Goal: Information Seeking & Learning: Find specific fact

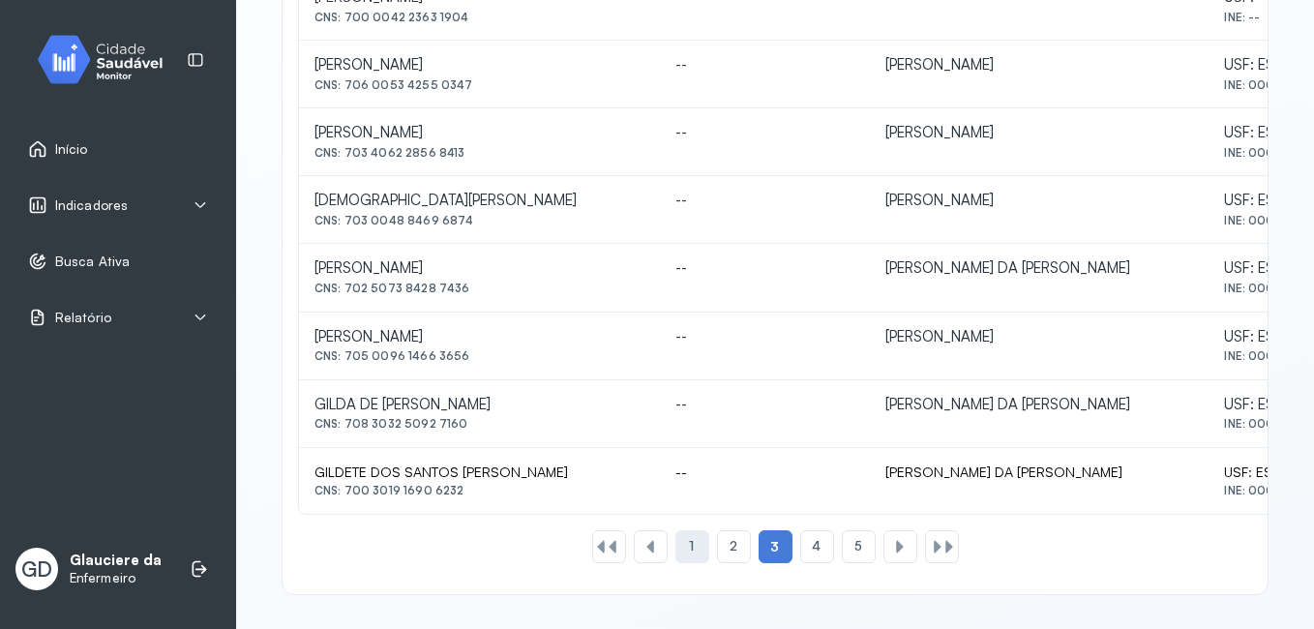
click at [717, 542] on div "1" at bounding box center [734, 546] width 34 height 33
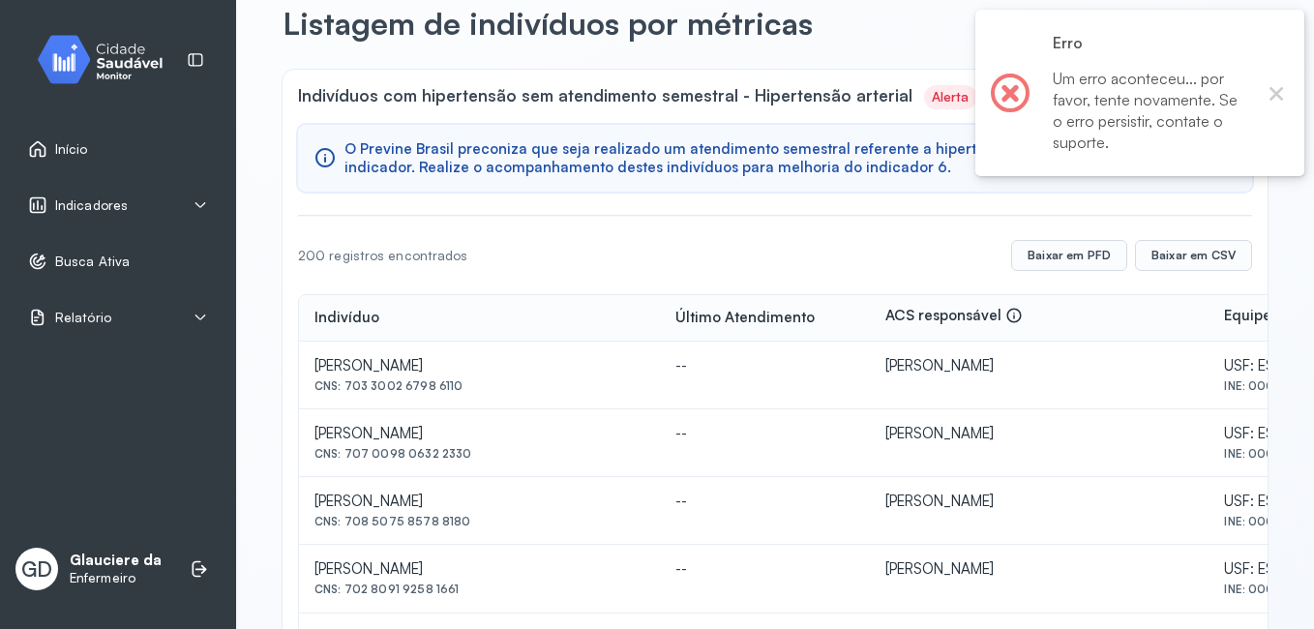
scroll to position [942, 0]
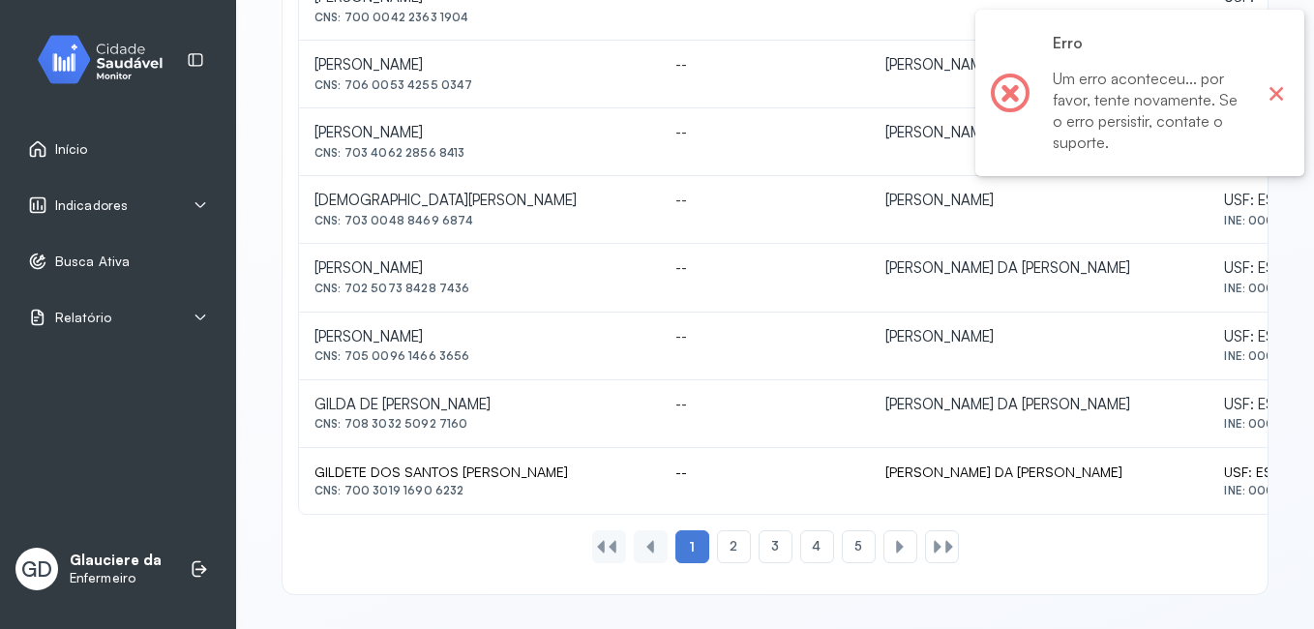
click at [1277, 85] on button "×" at bounding box center [1276, 92] width 25 height 25
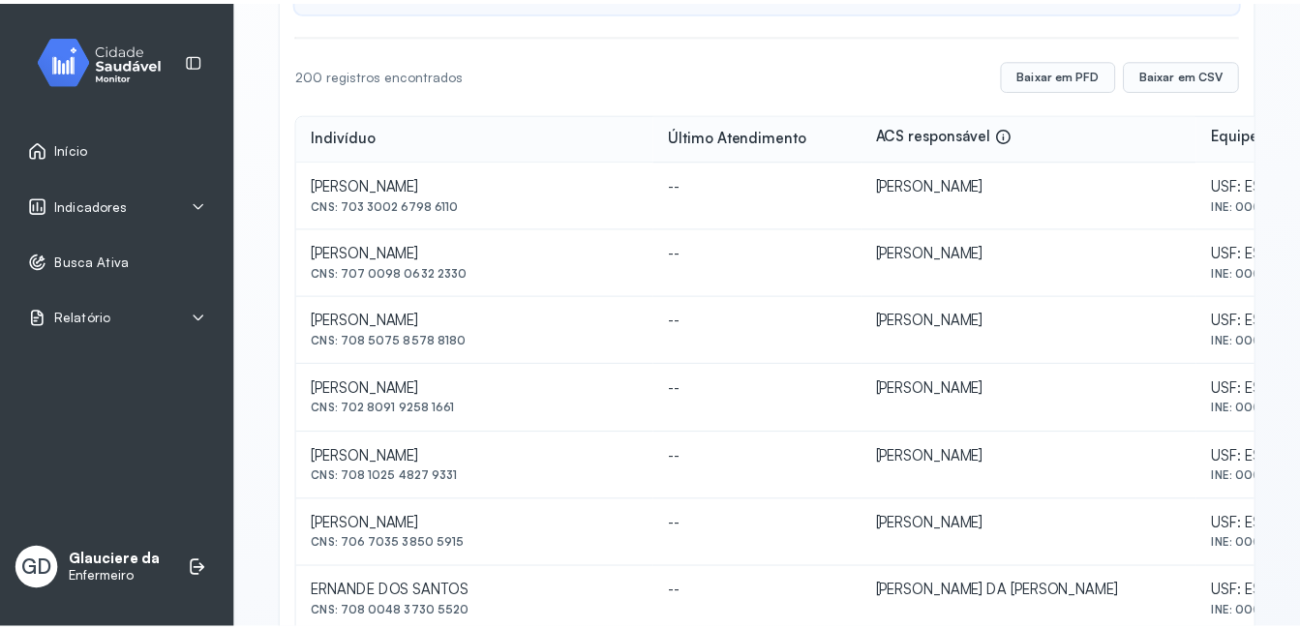
scroll to position [0, 0]
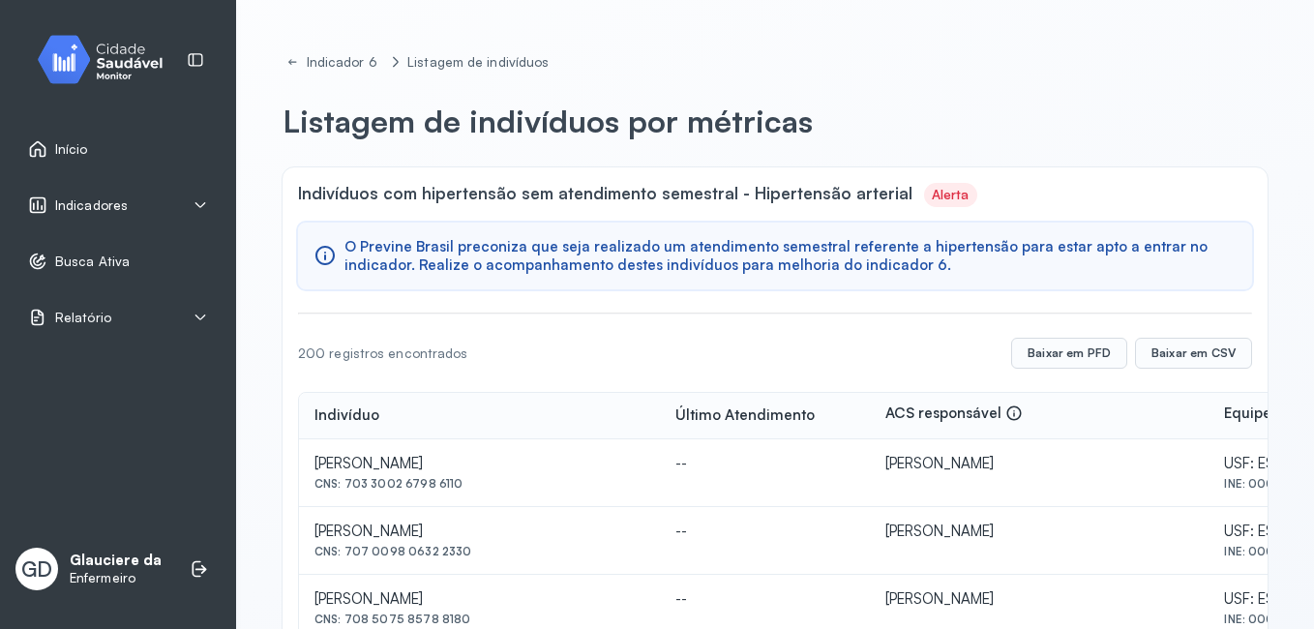
click at [115, 208] on span "Indicadores" at bounding box center [91, 205] width 73 height 16
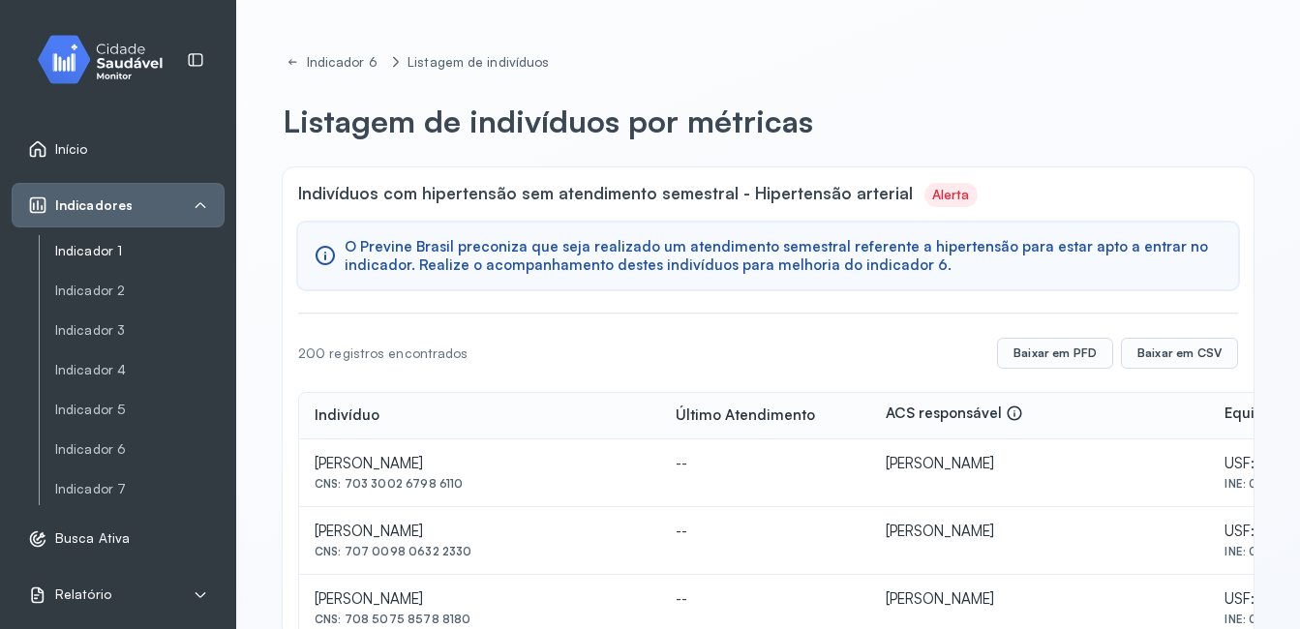
click at [105, 279] on link "Indicador 1" at bounding box center [139, 291] width 169 height 24
click at [105, 260] on link "Indicador 1" at bounding box center [139, 251] width 169 height 24
click at [152, 252] on link "Indicador 1" at bounding box center [139, 251] width 169 height 16
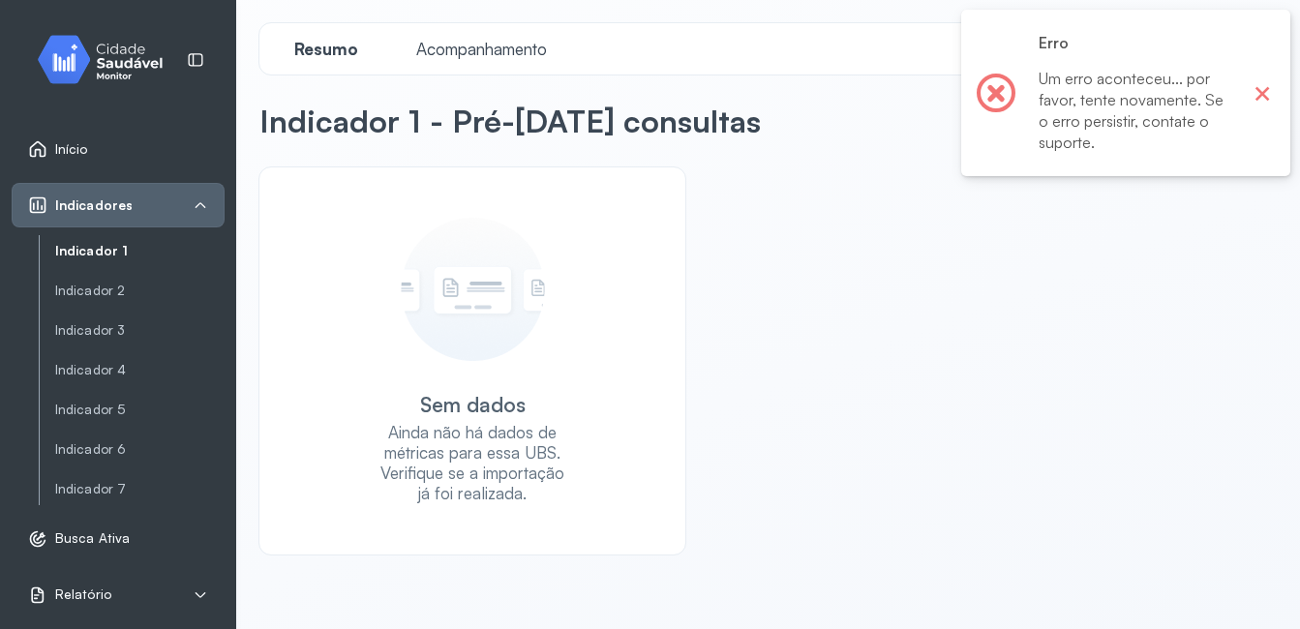
click at [1258, 87] on button "×" at bounding box center [1261, 92] width 25 height 25
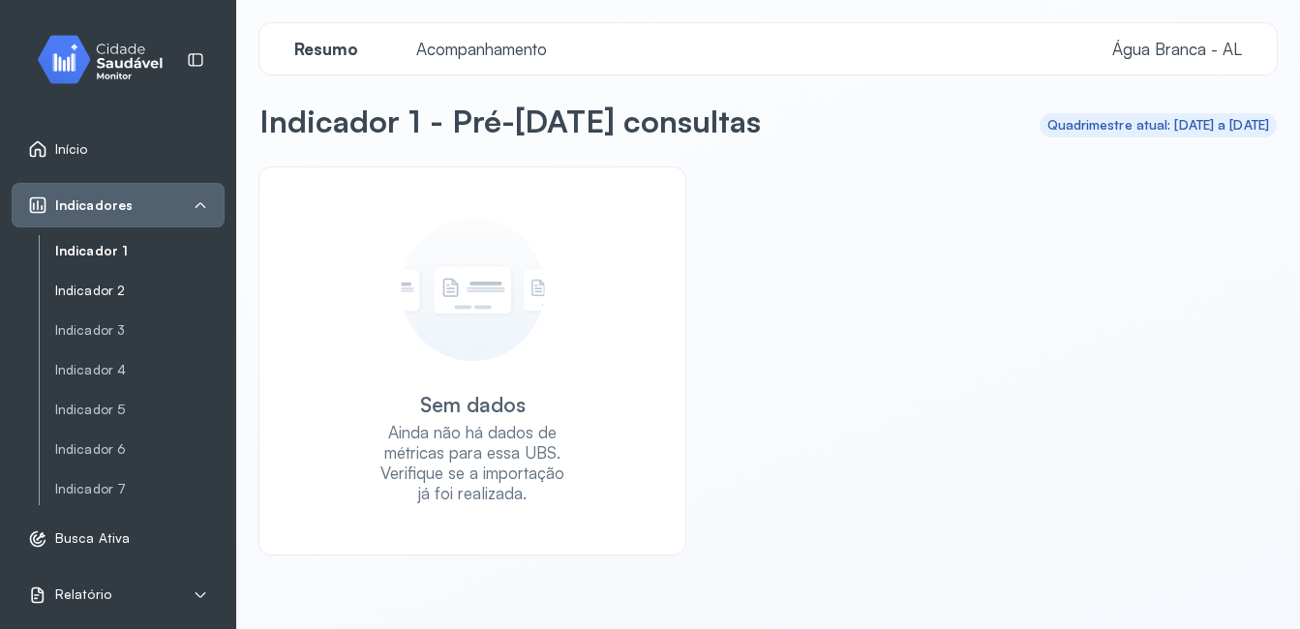
click at [97, 296] on link "Indicador 2" at bounding box center [139, 291] width 169 height 16
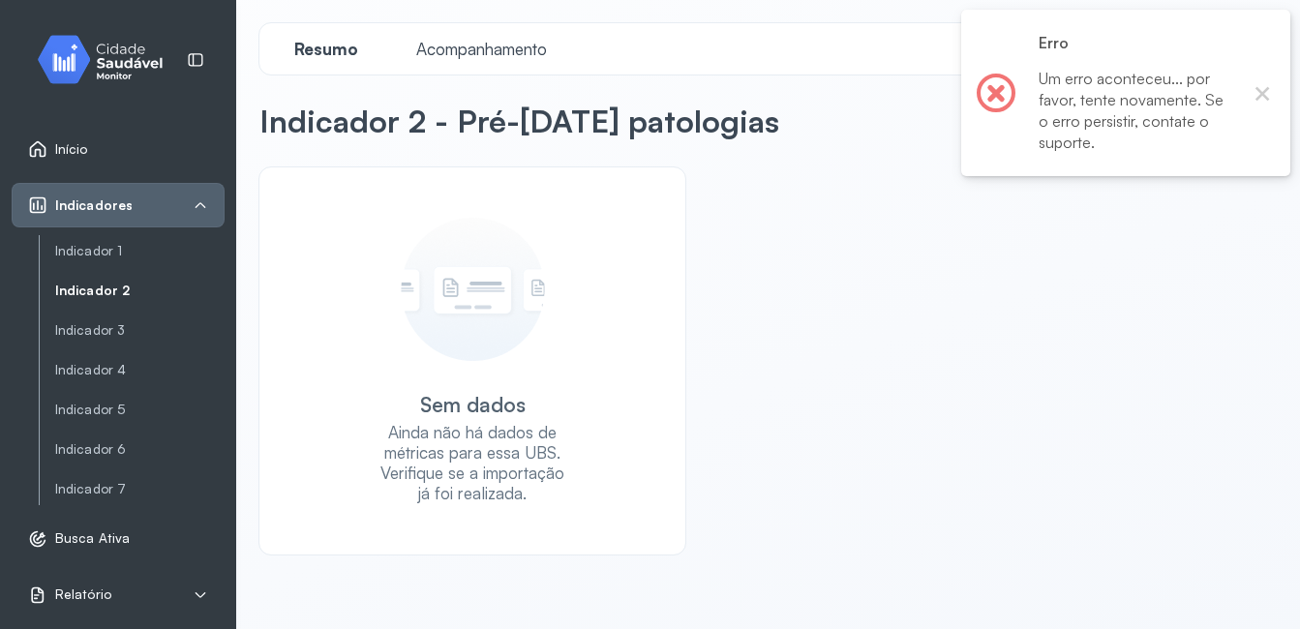
click at [105, 348] on div "Indicador 1 Indicador 2 Indicador 3 Indicador 4 Indicador 5 Indicador 6 Indicad…" at bounding box center [132, 369] width 186 height 269
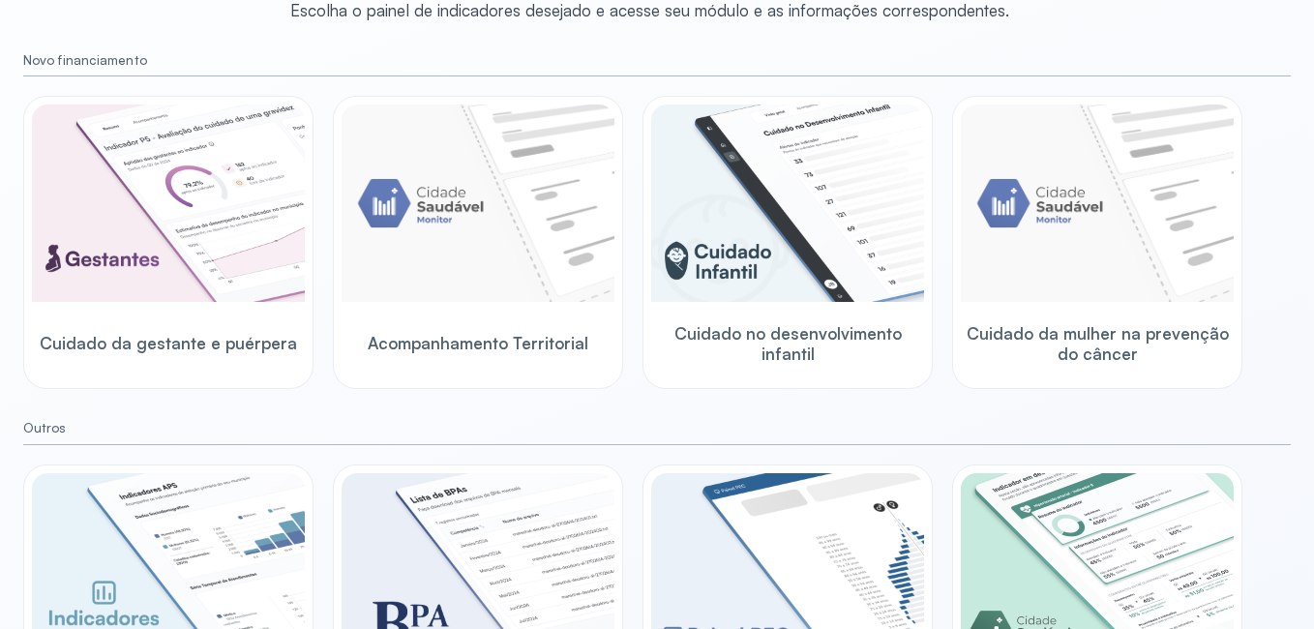
scroll to position [311, 0]
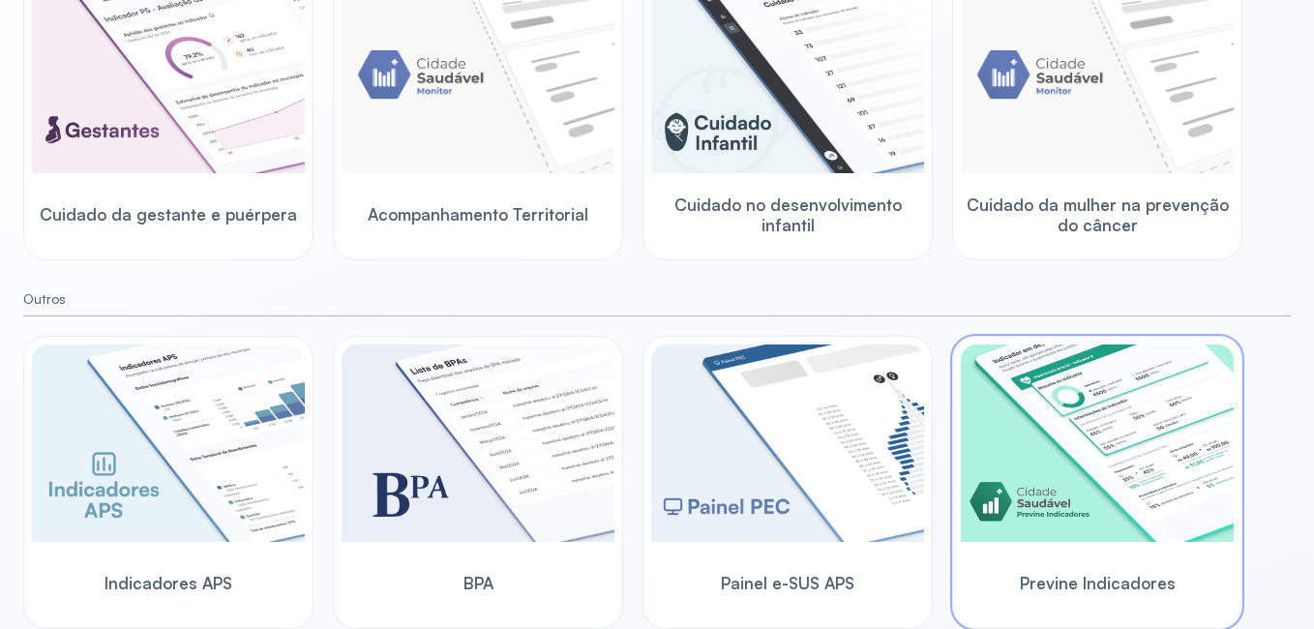
click at [1094, 439] on img at bounding box center [1097, 443] width 273 height 197
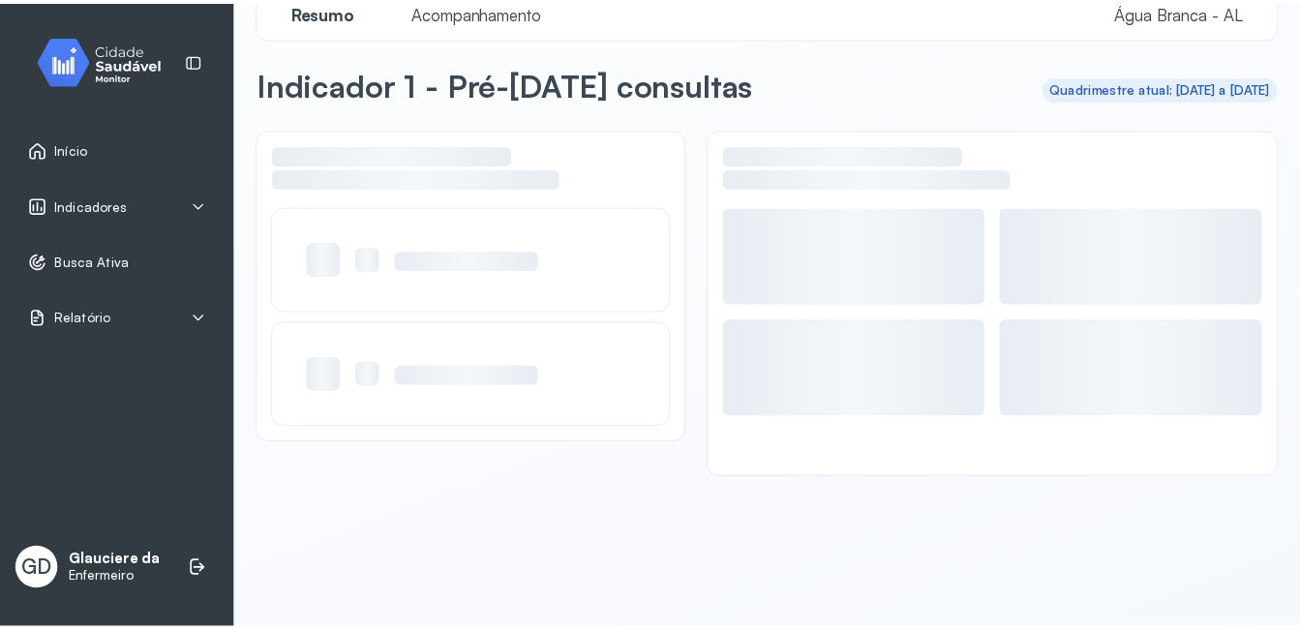
scroll to position [38, 0]
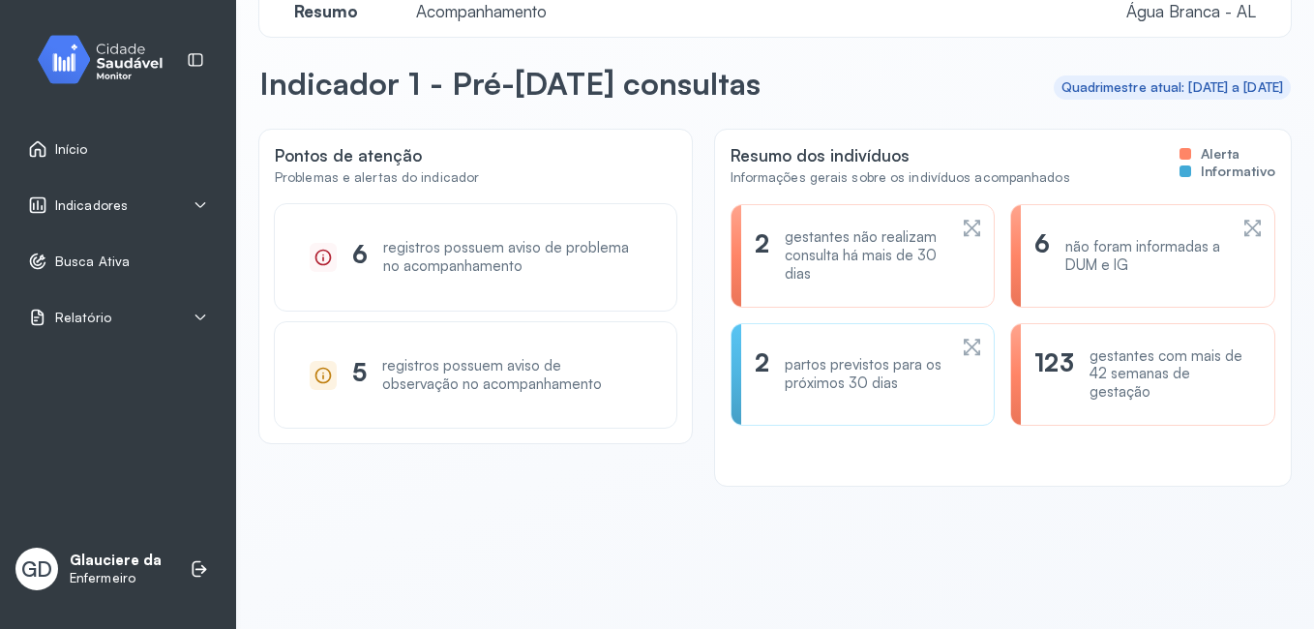
click at [124, 216] on div "Indicadores" at bounding box center [118, 205] width 213 height 45
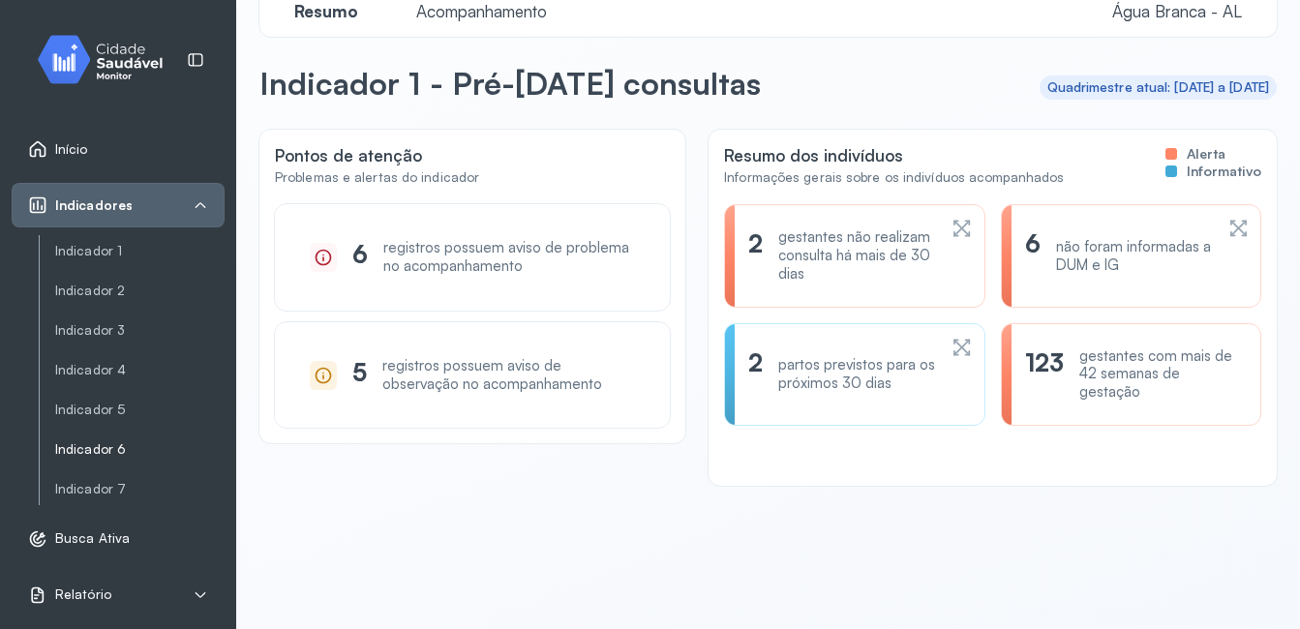
click at [110, 448] on link "Indicador 6" at bounding box center [139, 449] width 169 height 16
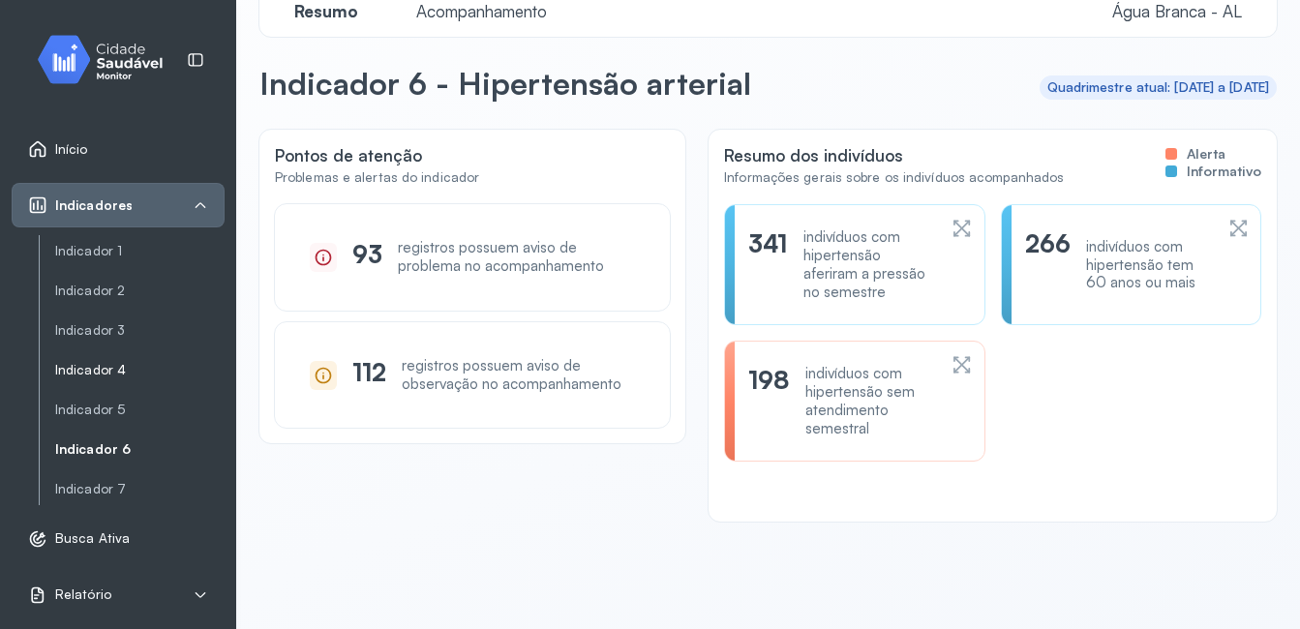
click at [99, 398] on link "Indicador 4" at bounding box center [139, 410] width 169 height 24
click at [96, 364] on link "Indicador 4" at bounding box center [139, 370] width 169 height 16
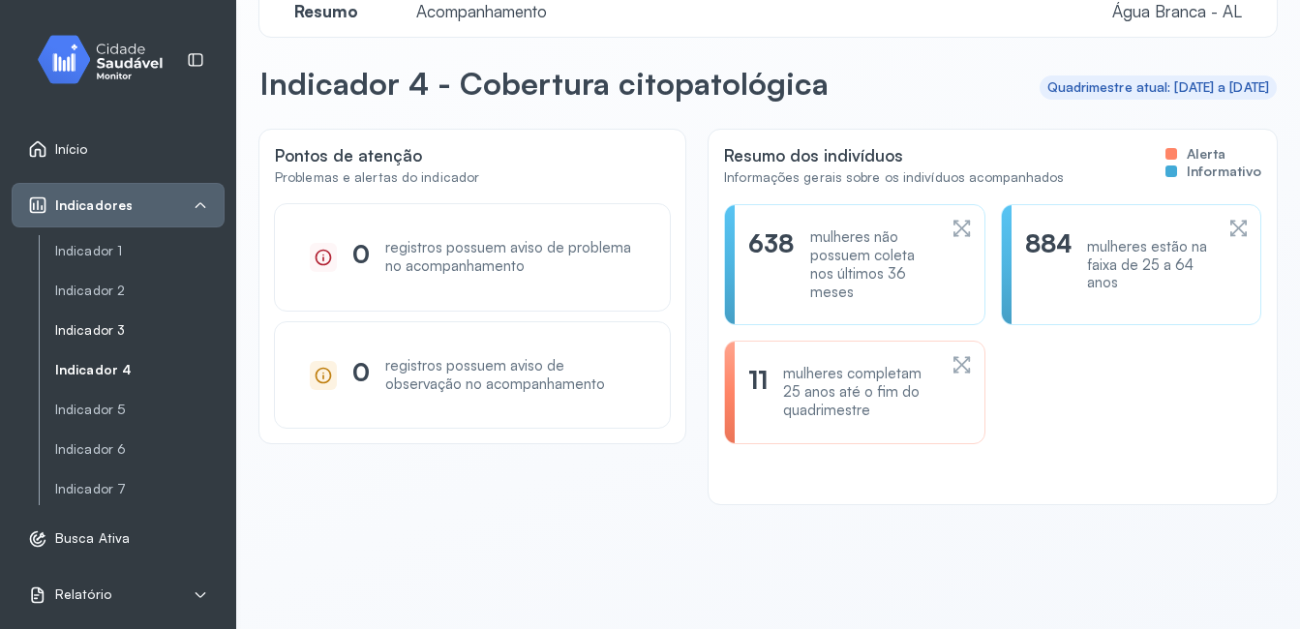
click at [105, 332] on link "Indicador 3" at bounding box center [139, 330] width 169 height 16
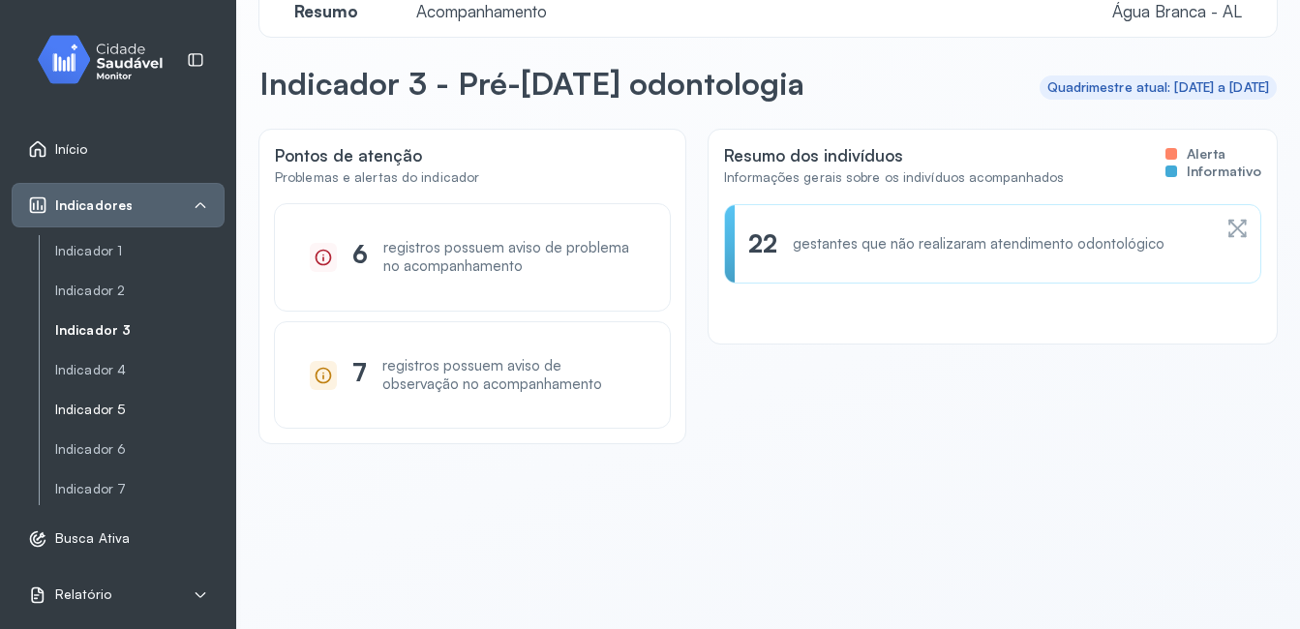
click at [94, 406] on link "Indicador 5" at bounding box center [139, 410] width 169 height 16
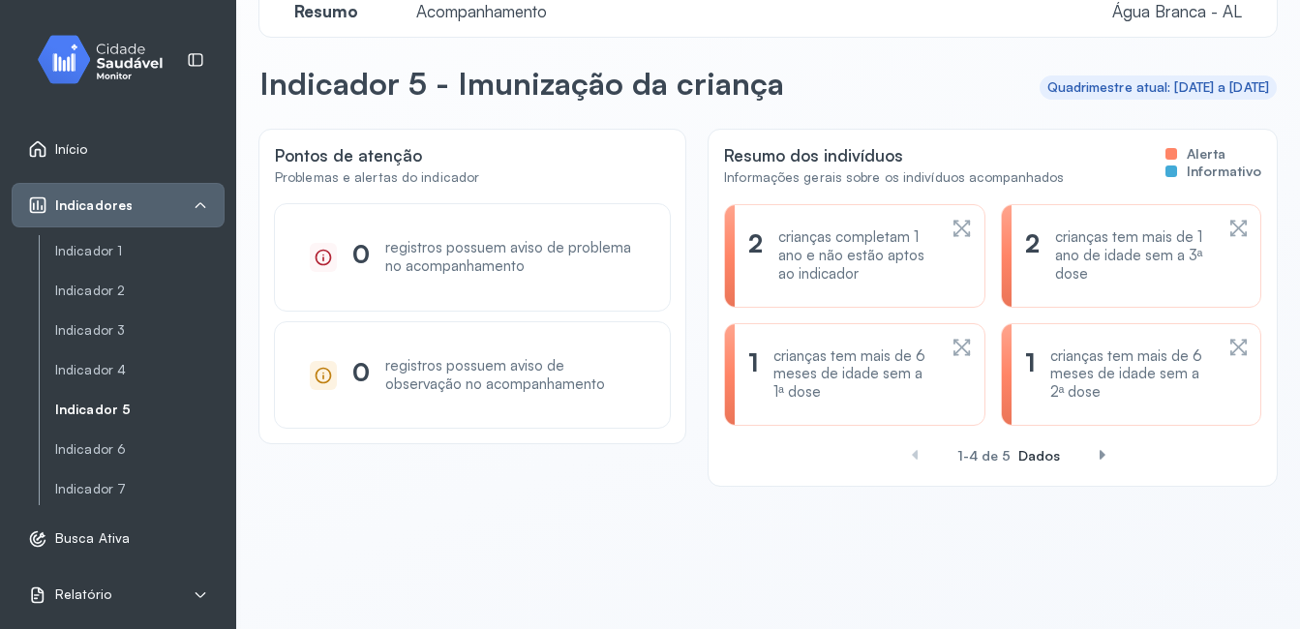
click at [778, 280] on div "crianças completam 1 ano e não estão aptos ao indicador" at bounding box center [857, 255] width 158 height 54
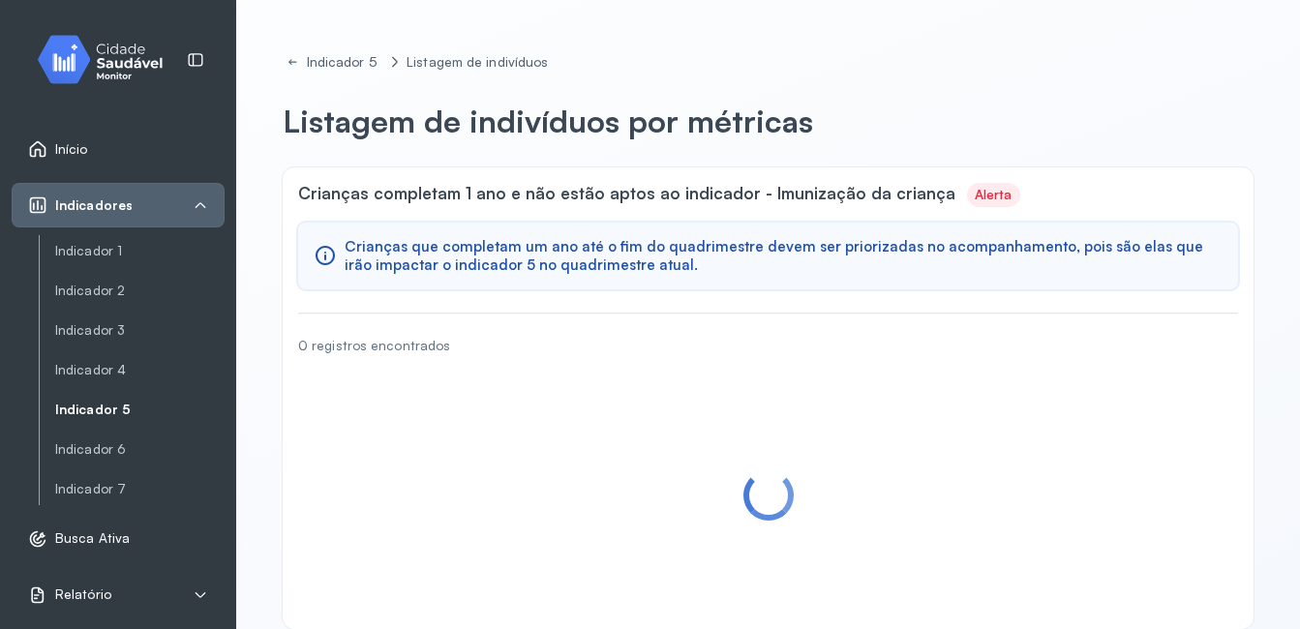
click at [773, 280] on div "Crianças que completam um ano até o fim do quadrimestre devem ser priorizadas n…" at bounding box center [768, 257] width 940 height 68
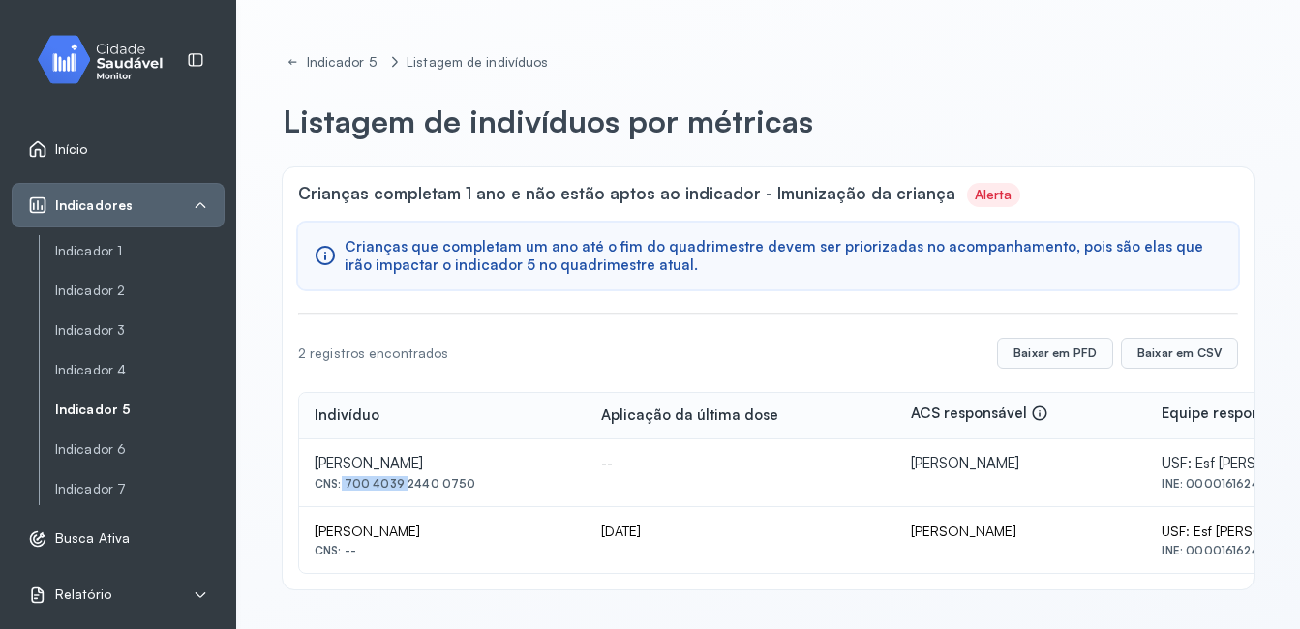
drag, startPoint x: 340, startPoint y: 483, endPoint x: 398, endPoint y: 483, distance: 58.1
click at [398, 483] on div "CNS: 700 4039 2440 0750" at bounding box center [442, 484] width 255 height 14
drag, startPoint x: 398, startPoint y: 483, endPoint x: 367, endPoint y: 509, distance: 40.5
click at [367, 509] on td "[PERSON_NAME] Lima CNS: --" at bounding box center [442, 540] width 286 height 66
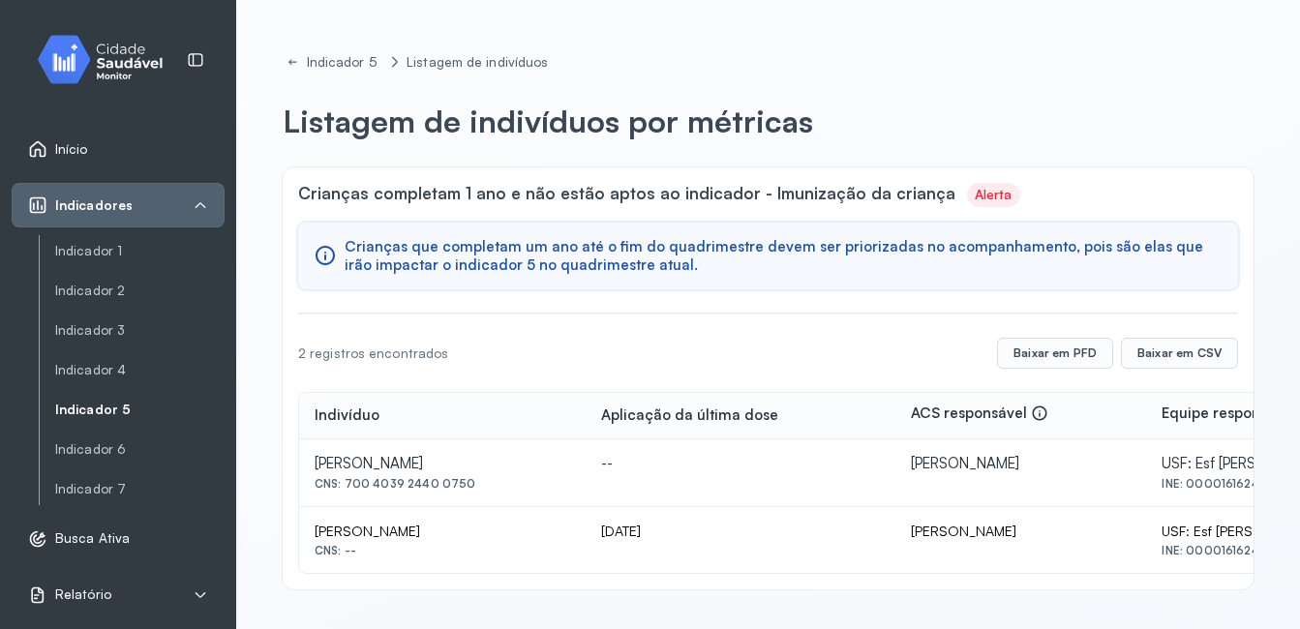
drag, startPoint x: 367, startPoint y: 509, endPoint x: 343, endPoint y: 488, distance: 32.2
click at [343, 488] on div "CNS: 700 4039 2440 0750" at bounding box center [442, 484] width 255 height 14
drag, startPoint x: 345, startPoint y: 484, endPoint x: 366, endPoint y: 557, distance: 76.3
click at [366, 557] on tbody "[PERSON_NAME] CNS: 700 4039 2440 0750 -- [PERSON_NAME] USF: Esf Urbano Ii INE: …" at bounding box center [869, 506] width 1140 height 134
drag, startPoint x: 366, startPoint y: 557, endPoint x: 577, endPoint y: 451, distance: 236.3
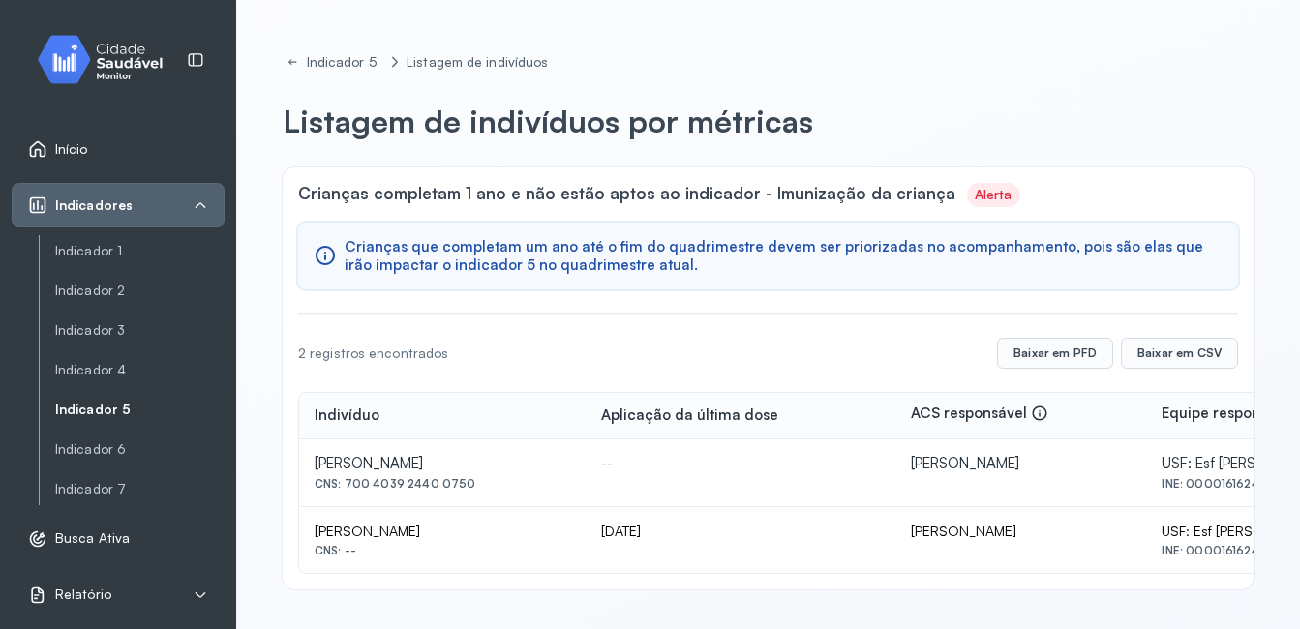
click at [586, 451] on td "--" at bounding box center [741, 473] width 310 height 68
drag, startPoint x: 312, startPoint y: 526, endPoint x: 442, endPoint y: 535, distance: 130.9
click at [442, 535] on td "[PERSON_NAME] Lima CNS: --" at bounding box center [442, 540] width 286 height 66
copy div "[PERSON_NAME]"
drag, startPoint x: 345, startPoint y: 484, endPoint x: 465, endPoint y: 487, distance: 119.1
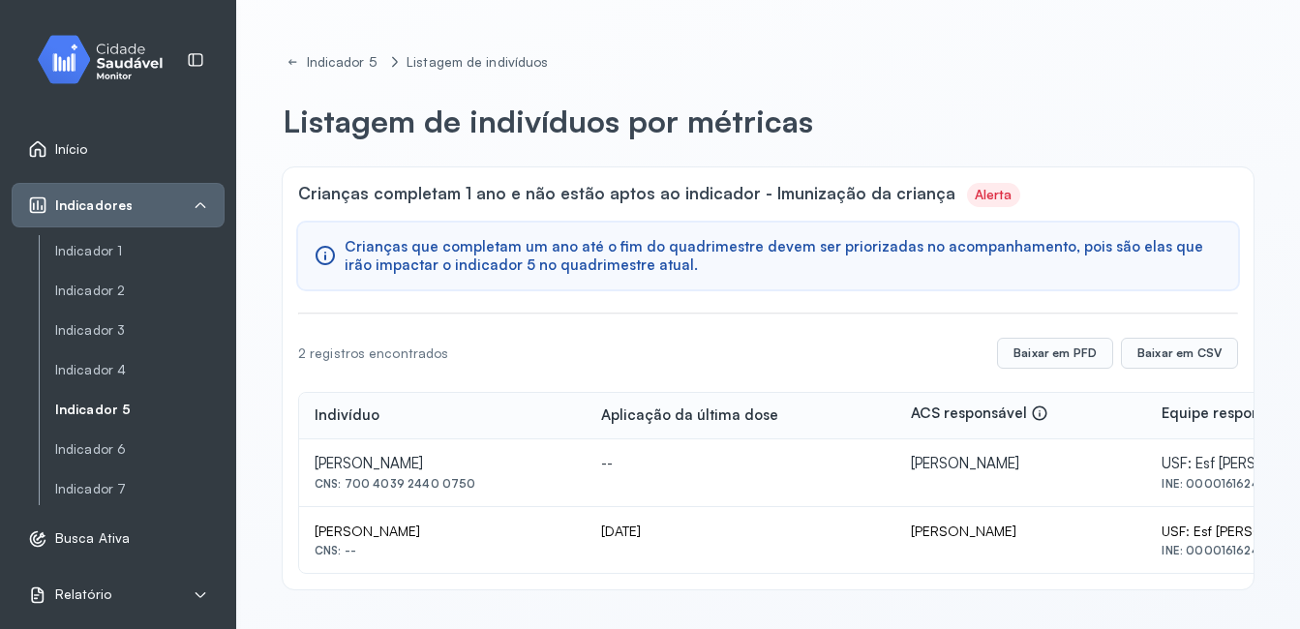
click at [465, 487] on div "CNS: 700 4039 2440 0750" at bounding box center [442, 484] width 255 height 14
copy div "700 4039 2440 0750"
